Goal: Navigation & Orientation: Find specific page/section

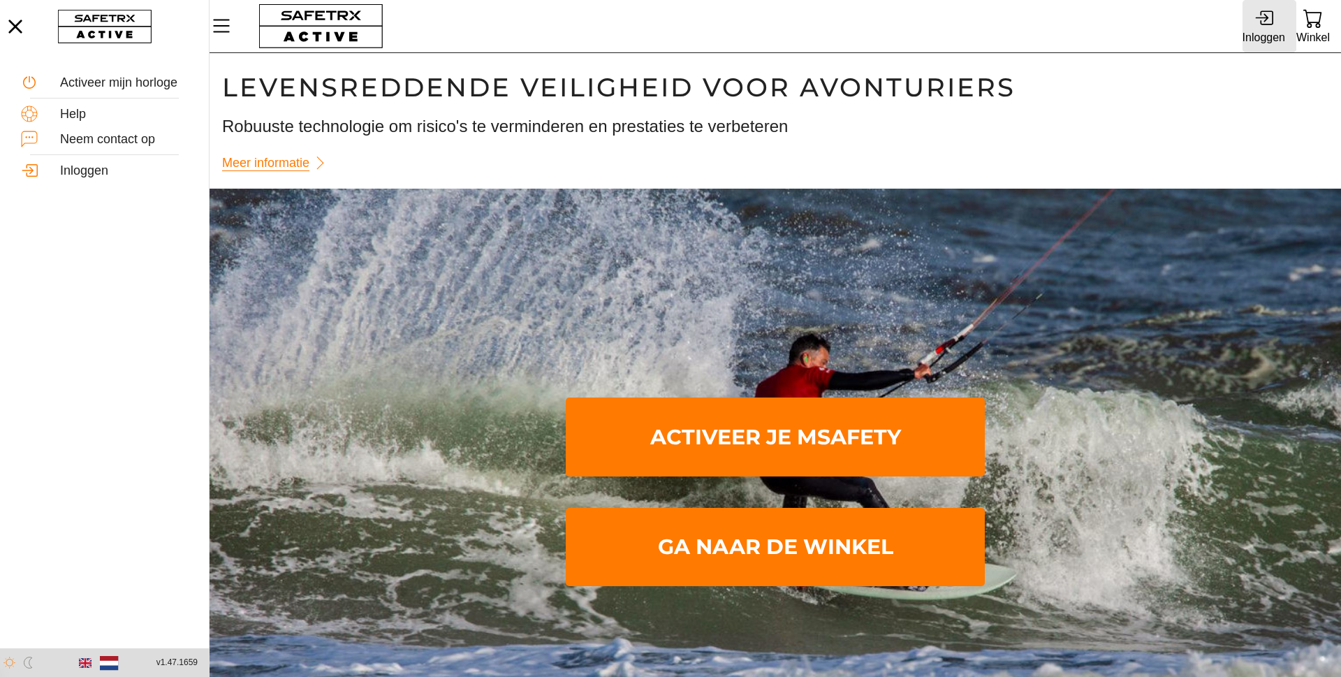
click at [1263, 22] on icon at bounding box center [1264, 17] width 19 height 19
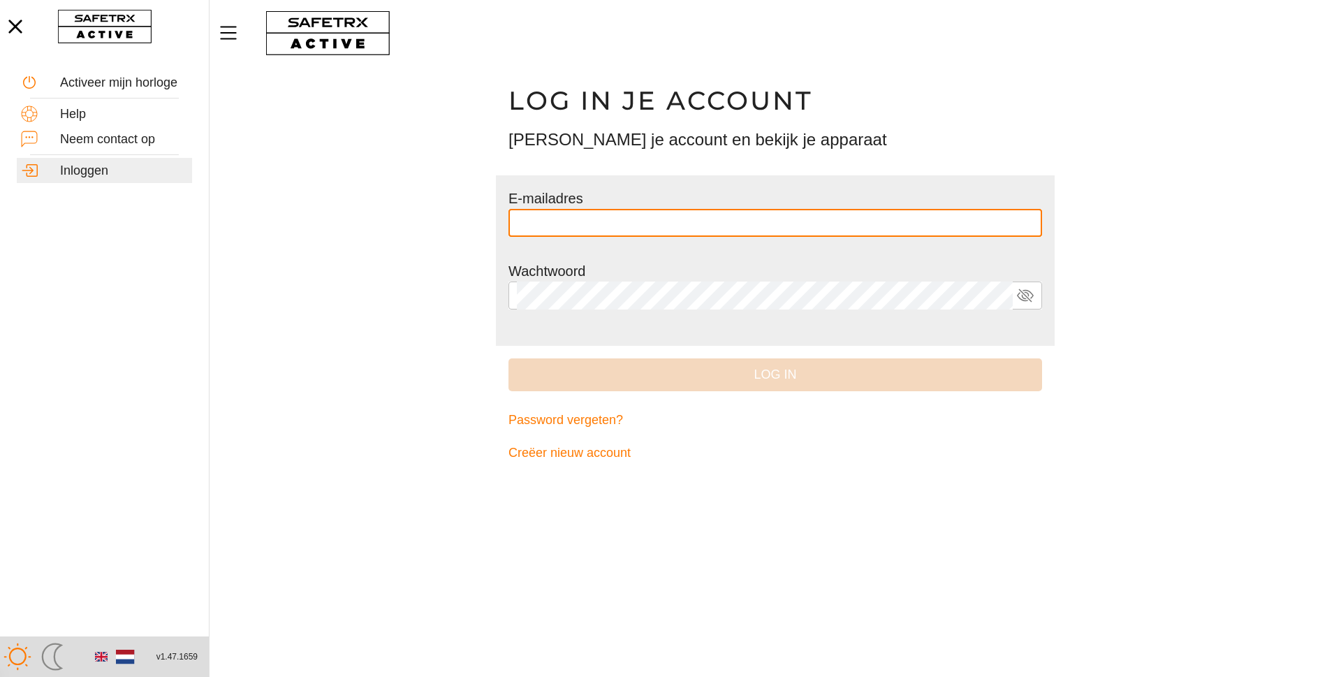
type input "**********"
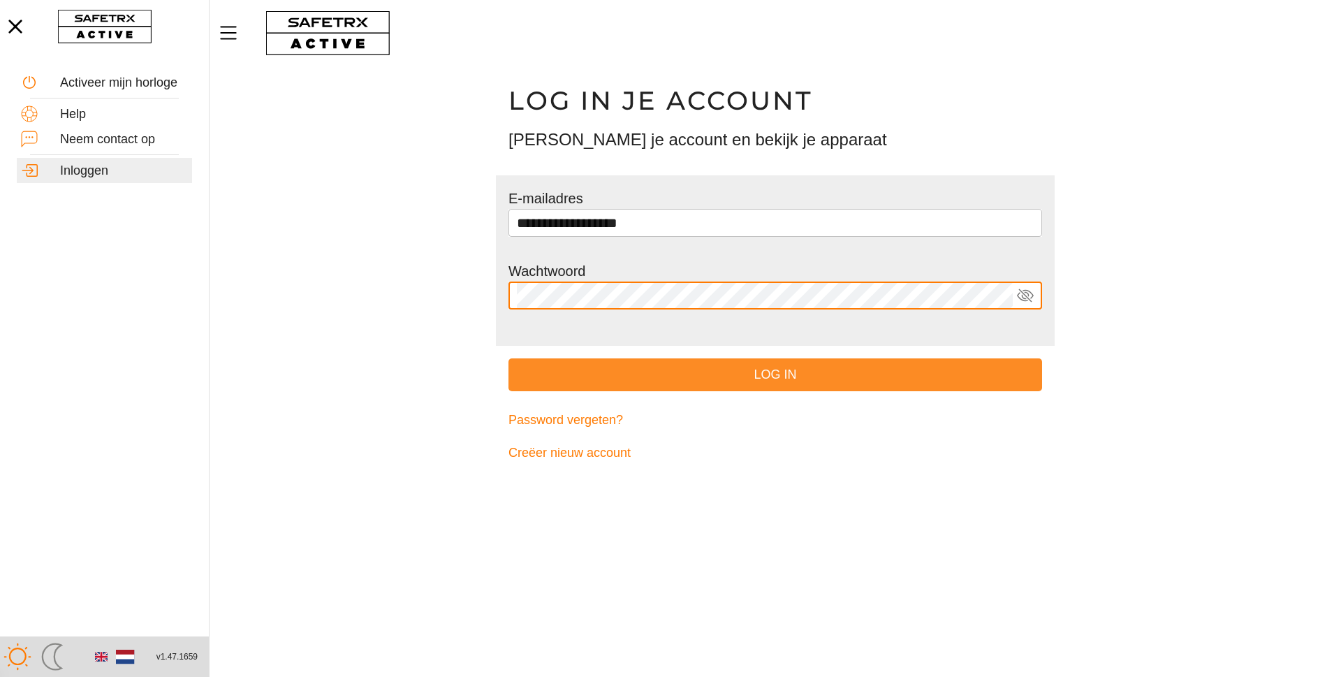
click at [752, 376] on span "Log in" at bounding box center [775, 375] width 511 height 22
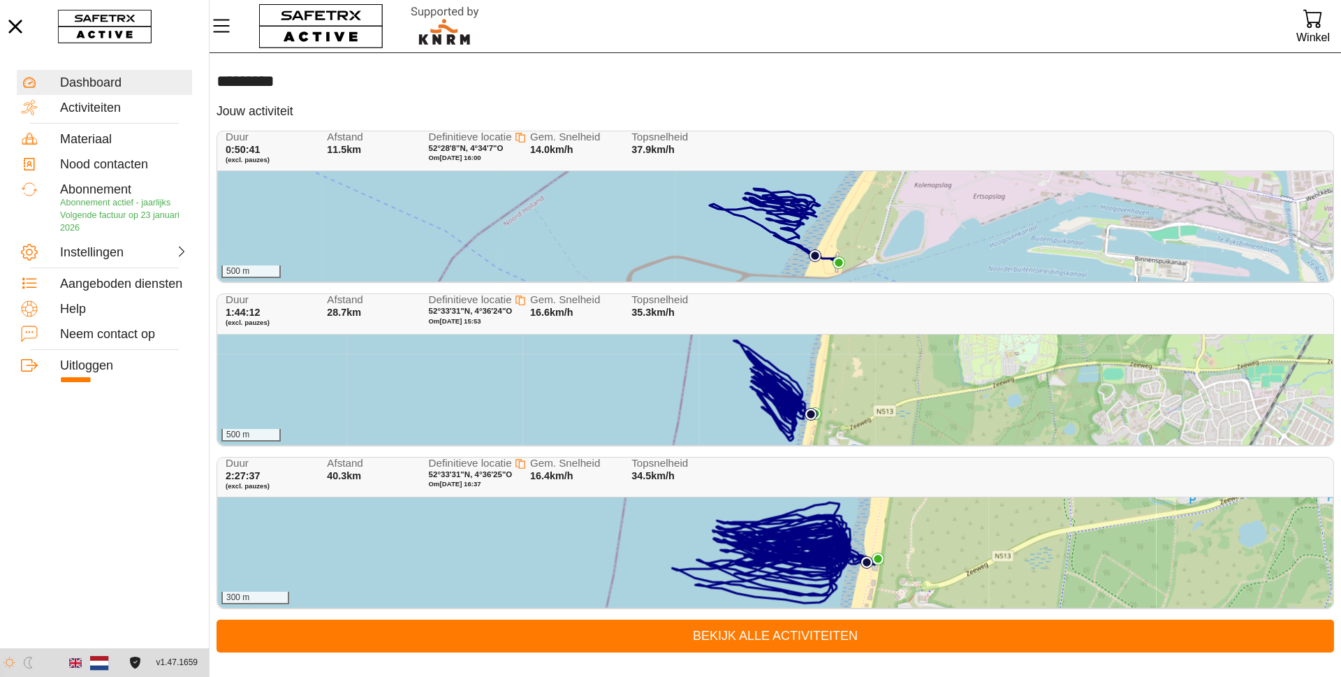
scroll to position [1, 0]
click at [108, 137] on div "Materiaal" at bounding box center [124, 139] width 128 height 15
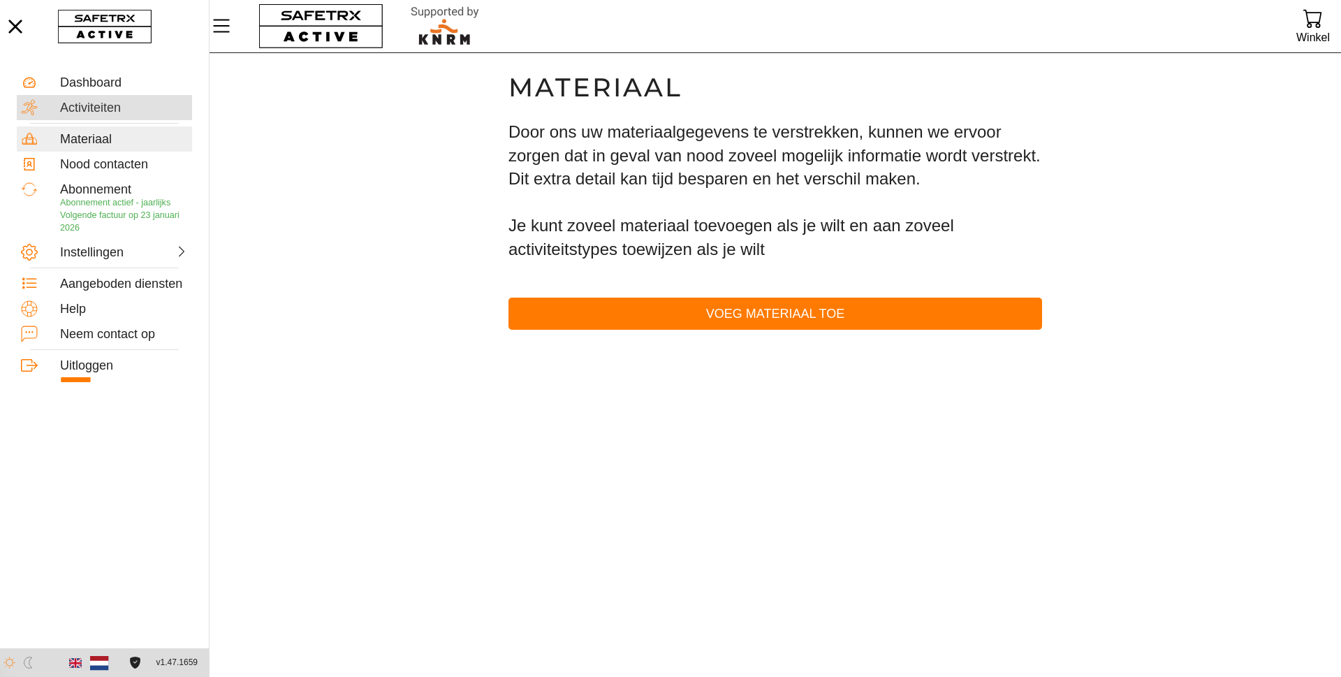
click at [101, 106] on div "Activiteiten" at bounding box center [124, 108] width 128 height 15
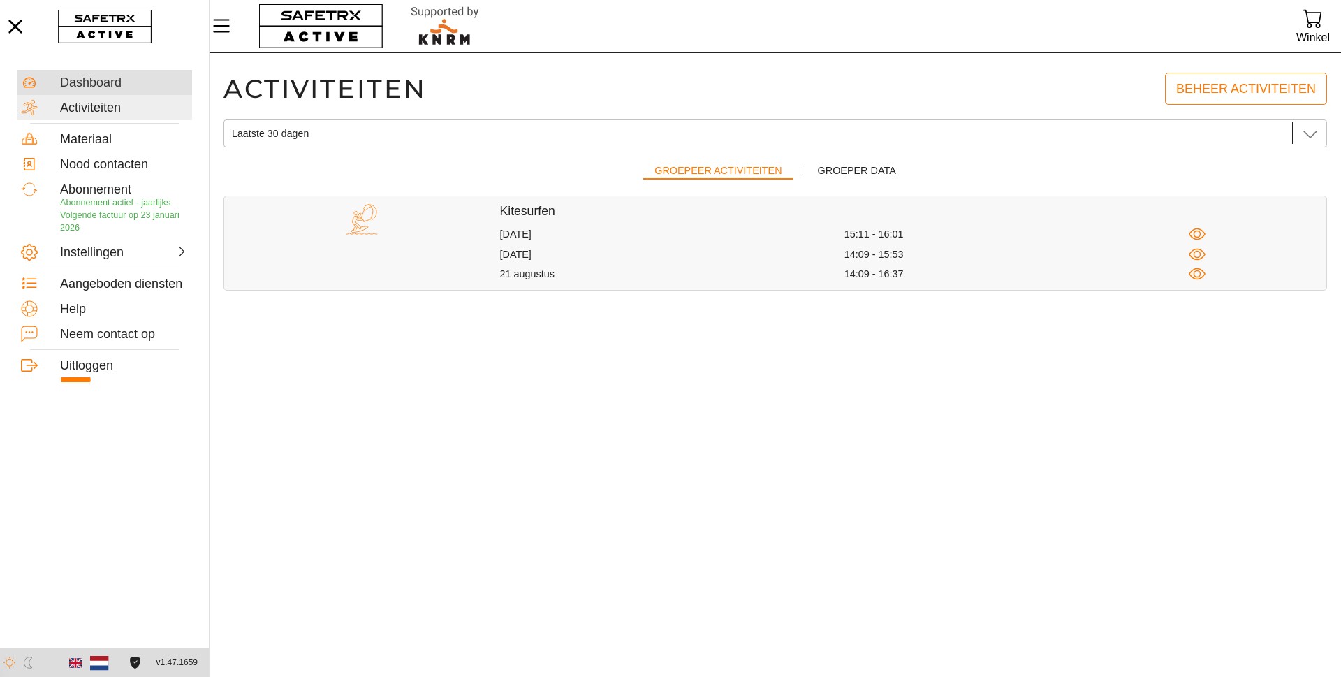
click at [92, 79] on div "Dashboard" at bounding box center [124, 82] width 128 height 15
